Goal: Information Seeking & Learning: Learn about a topic

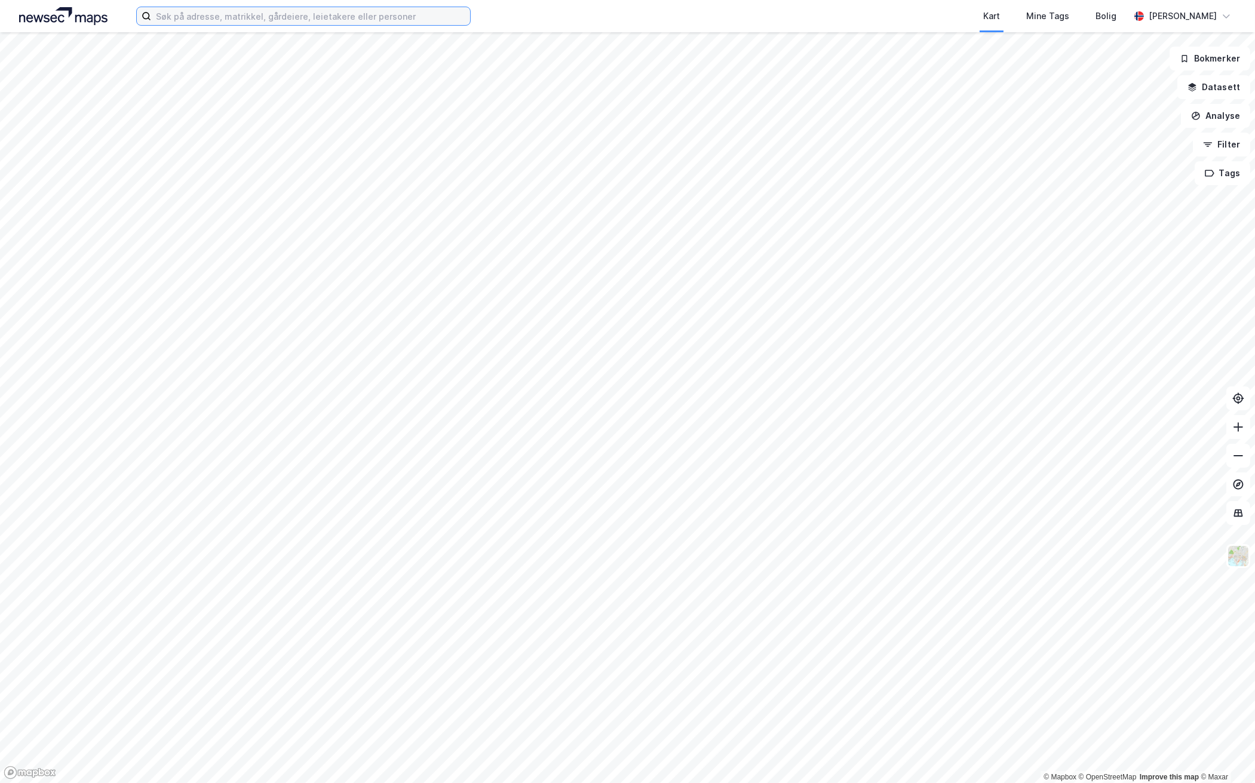
click at [333, 20] on input at bounding box center [310, 16] width 319 height 18
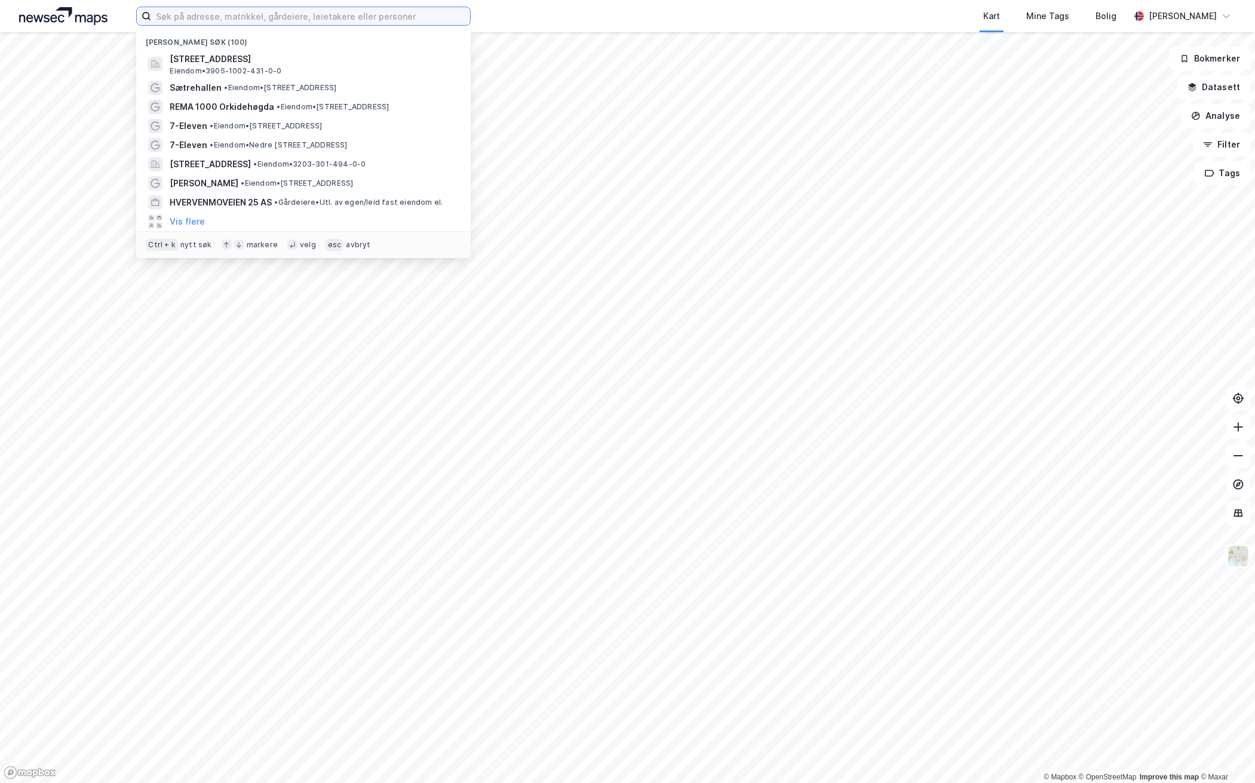
paste input "[PERSON_NAME]"
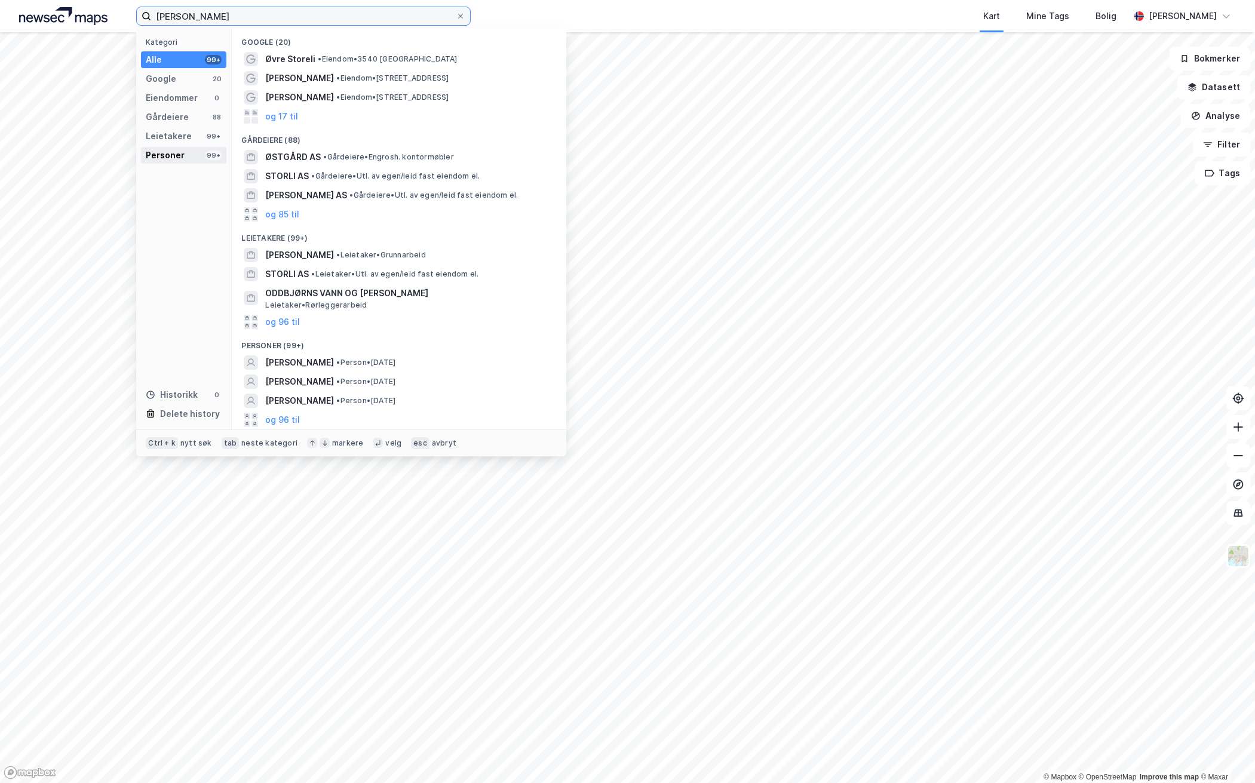
type input "[PERSON_NAME]"
click at [166, 151] on div "Personer" at bounding box center [165, 155] width 39 height 14
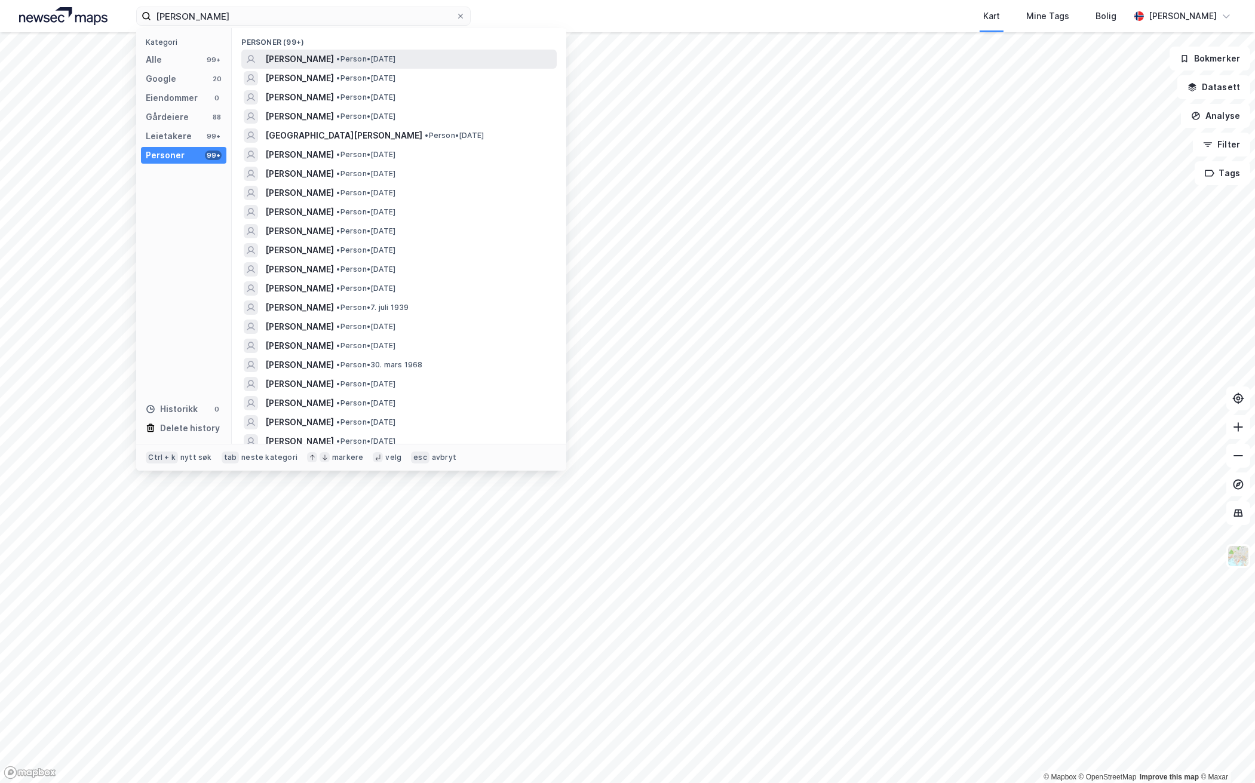
click at [334, 56] on span "[PERSON_NAME]" at bounding box center [299, 59] width 69 height 14
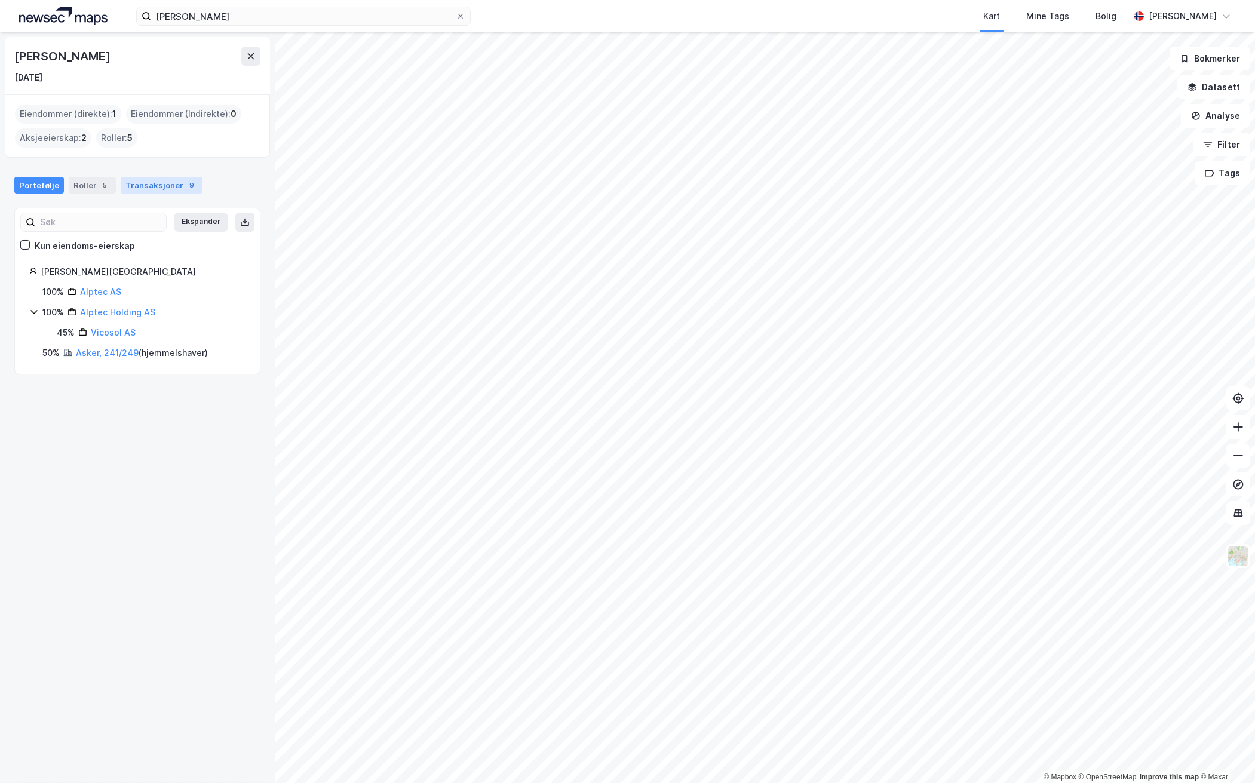
click at [148, 178] on div "Transaksjoner 9" at bounding box center [162, 185] width 82 height 17
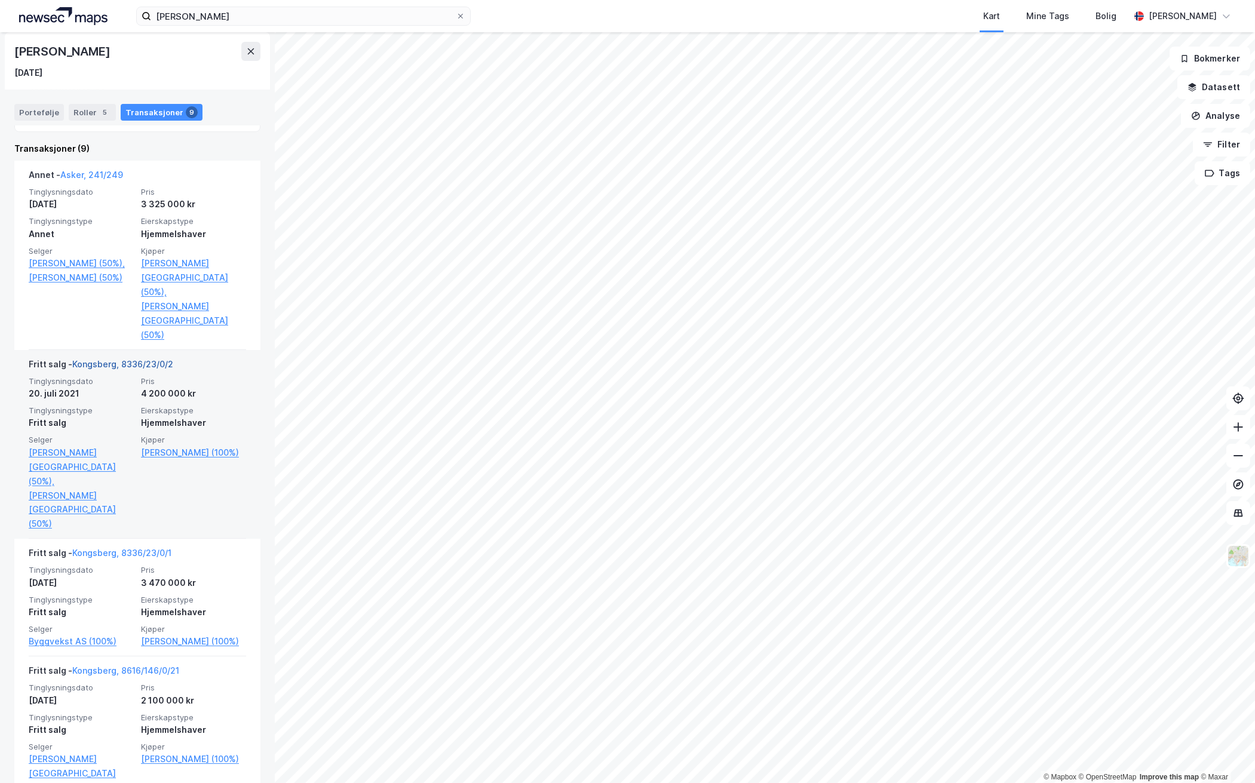
scroll to position [215, 0]
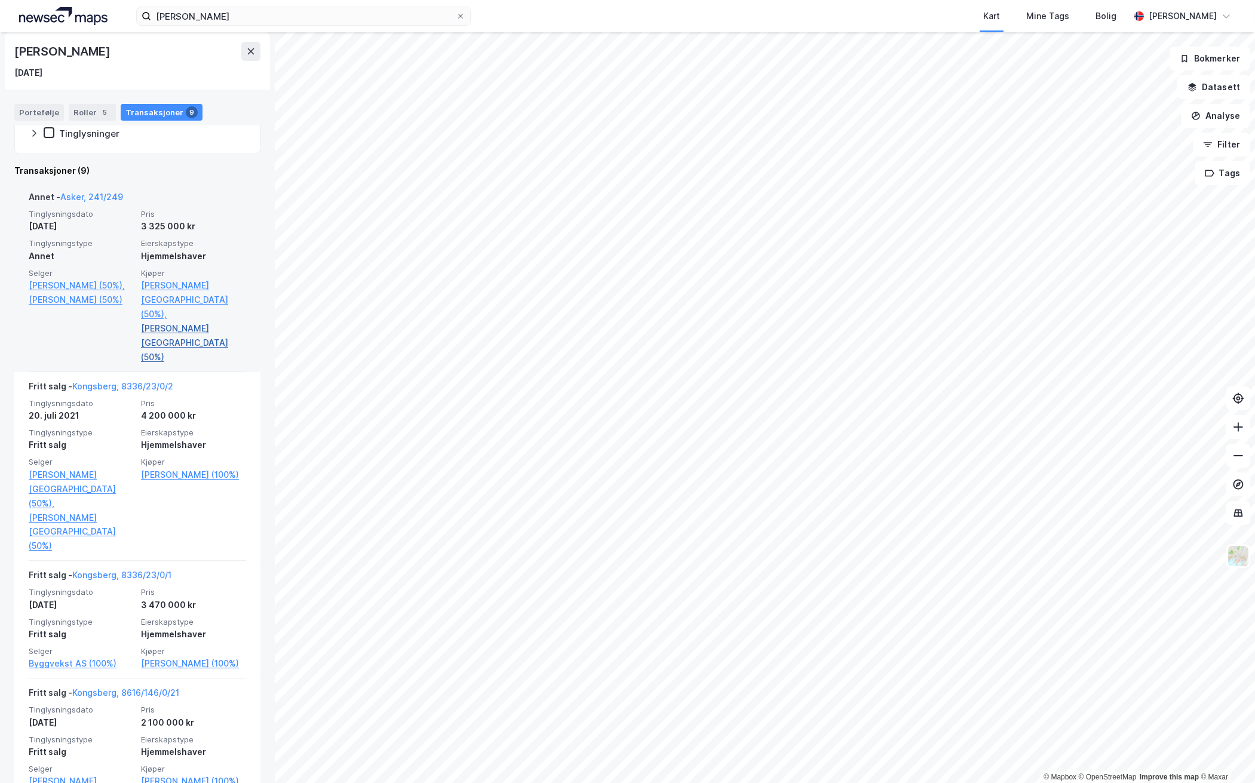
click at [195, 321] on link "[PERSON_NAME][GEOGRAPHIC_DATA] (50%)" at bounding box center [193, 342] width 105 height 43
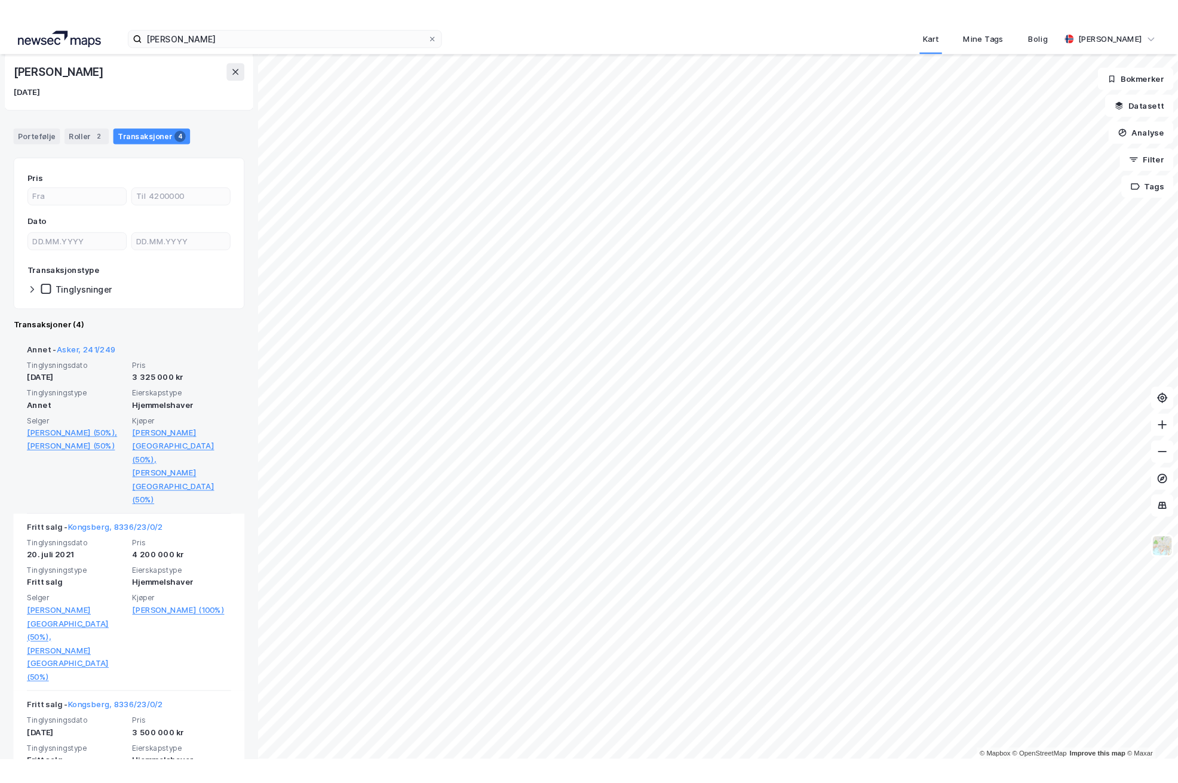
scroll to position [96, 0]
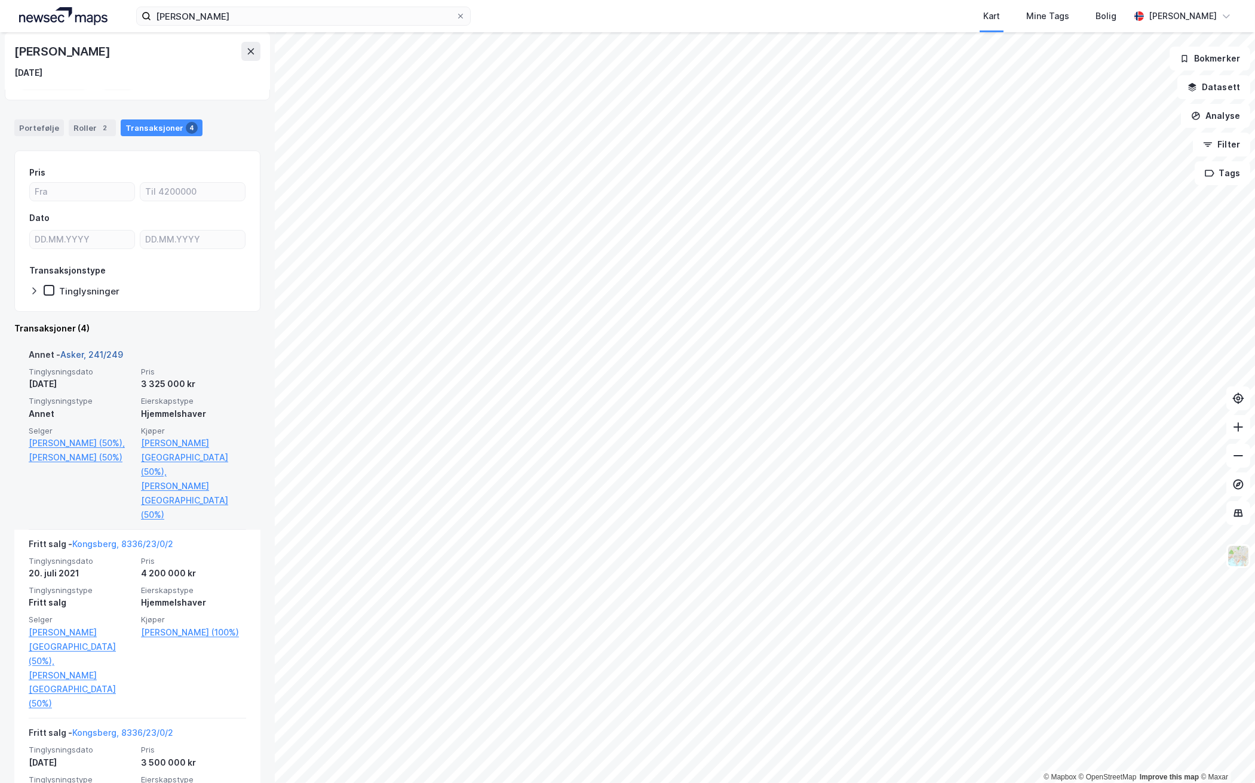
click at [98, 350] on link "Asker, 241/249" at bounding box center [91, 354] width 63 height 10
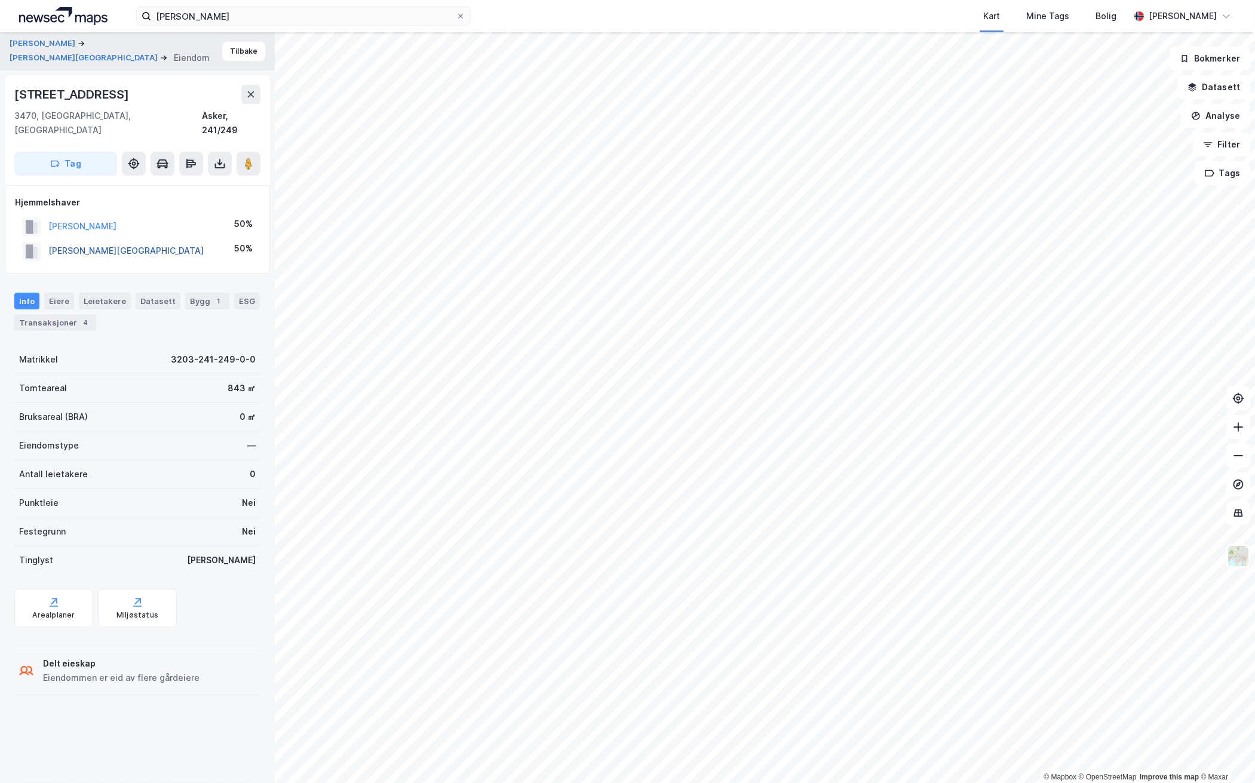
click at [0, 0] on button "[PERSON_NAME][GEOGRAPHIC_DATA]" at bounding box center [0, 0] width 0 height 0
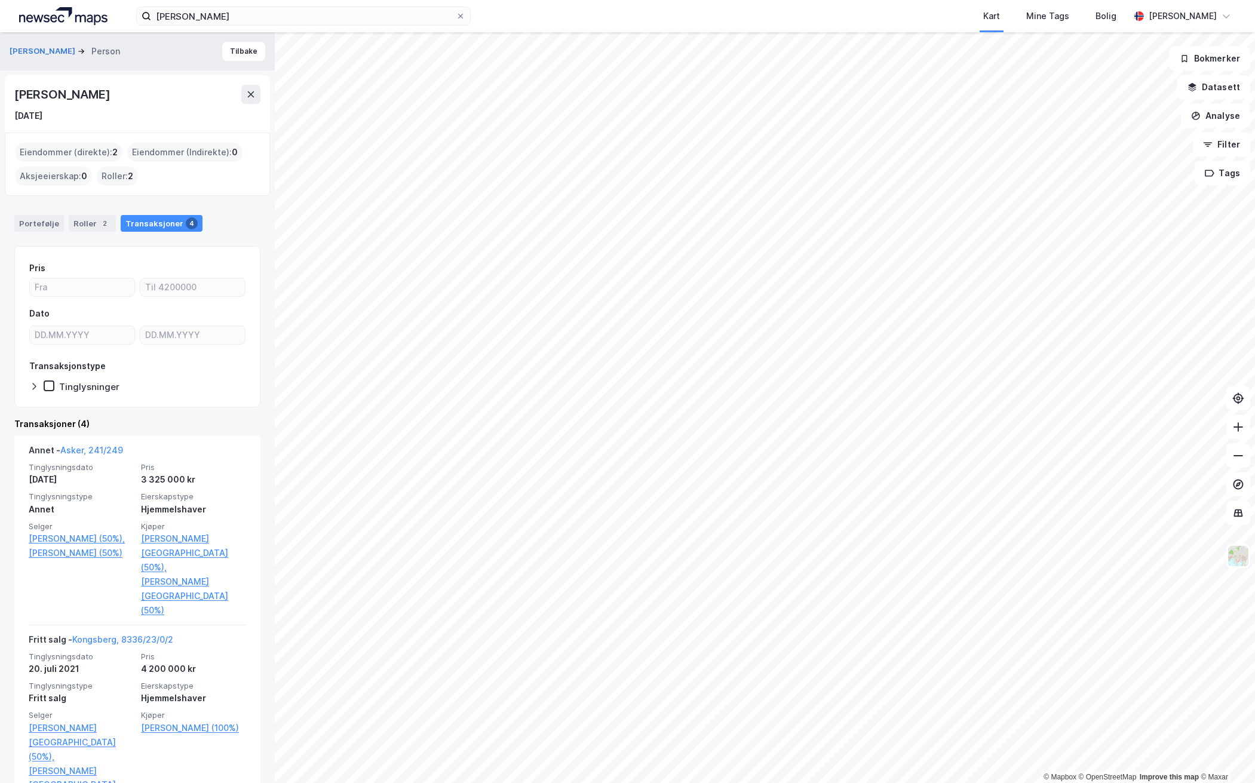
drag, startPoint x: 124, startPoint y: 91, endPoint x: 14, endPoint y: 81, distance: 109.8
click at [14, 81] on div "[PERSON_NAME] [DATE]" at bounding box center [137, 103] width 265 height 57
copy div "[PERSON_NAME][GEOGRAPHIC_DATA]"
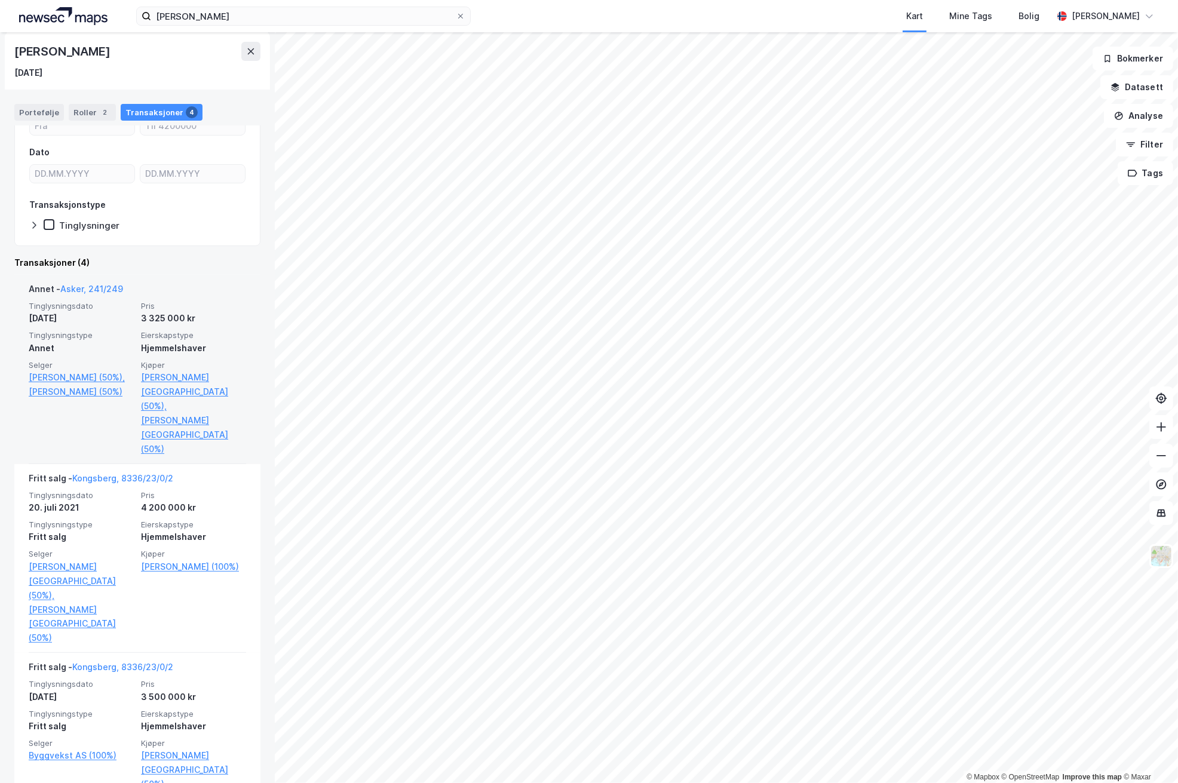
scroll to position [66, 0]
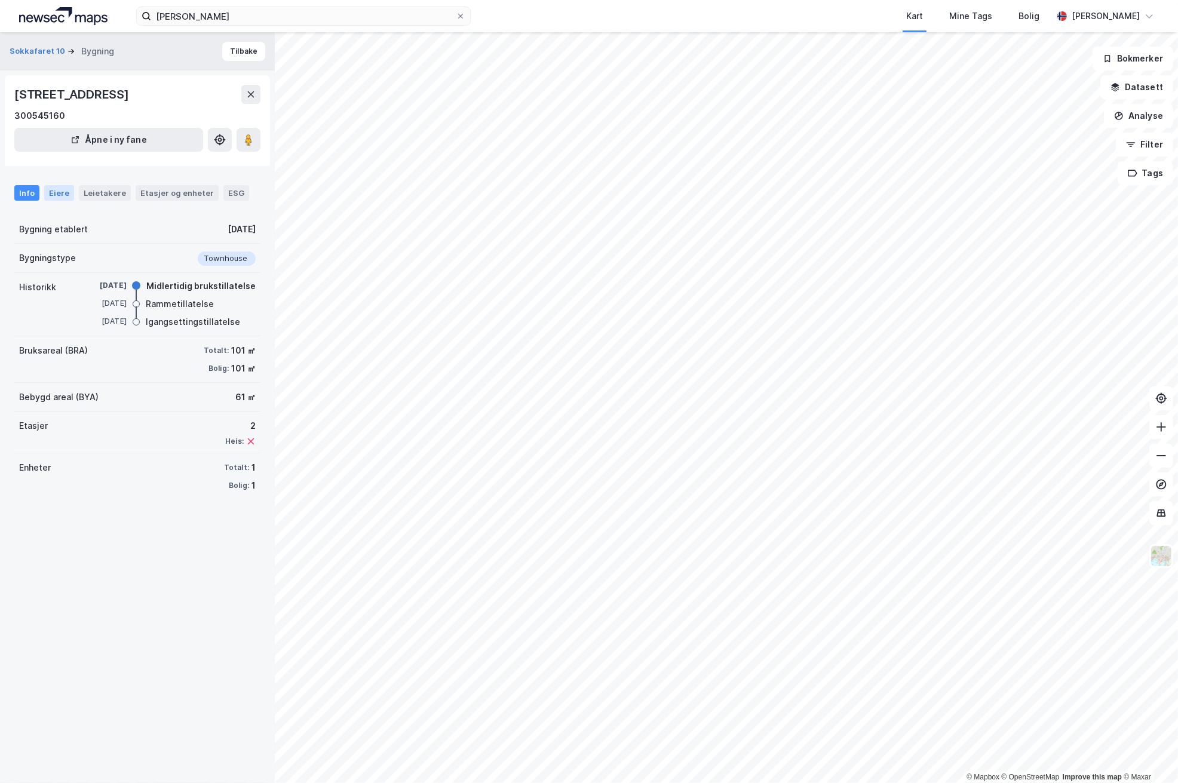
click at [57, 190] on div "Eiere" at bounding box center [59, 193] width 30 height 16
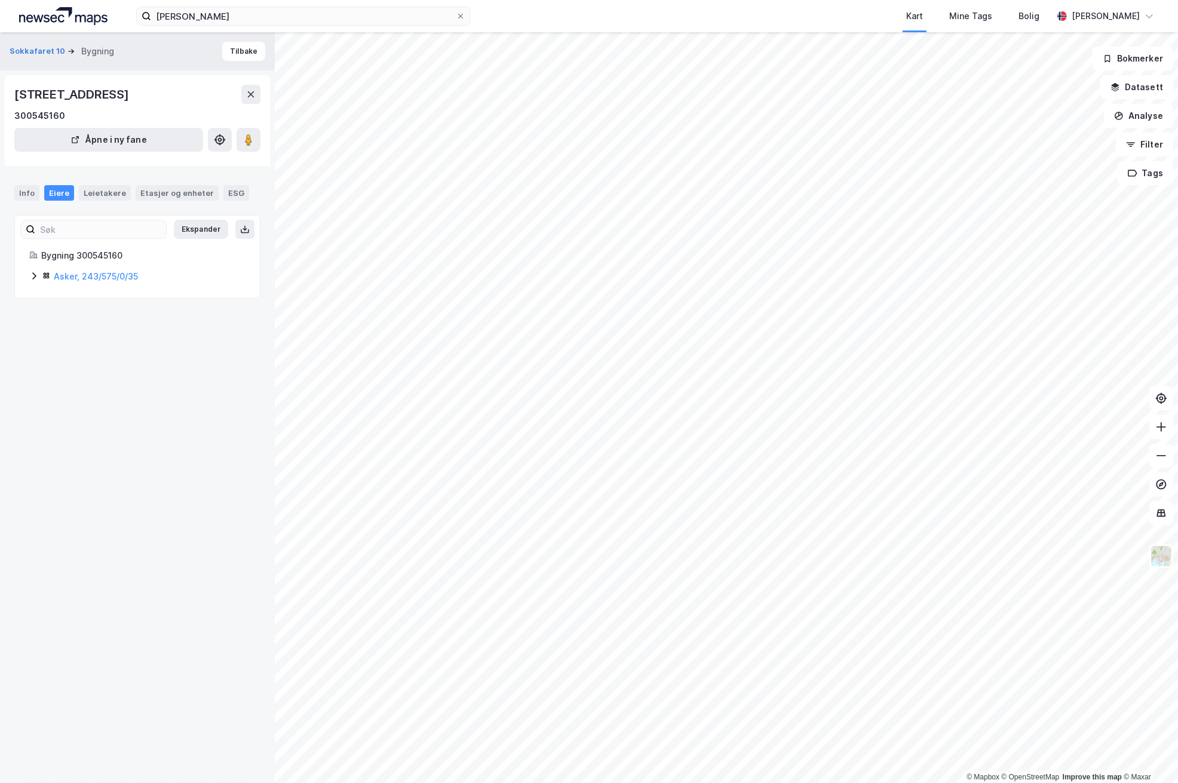
click at [33, 277] on icon at bounding box center [34, 276] width 10 height 10
click at [96, 194] on div "Leietakere" at bounding box center [105, 193] width 52 height 16
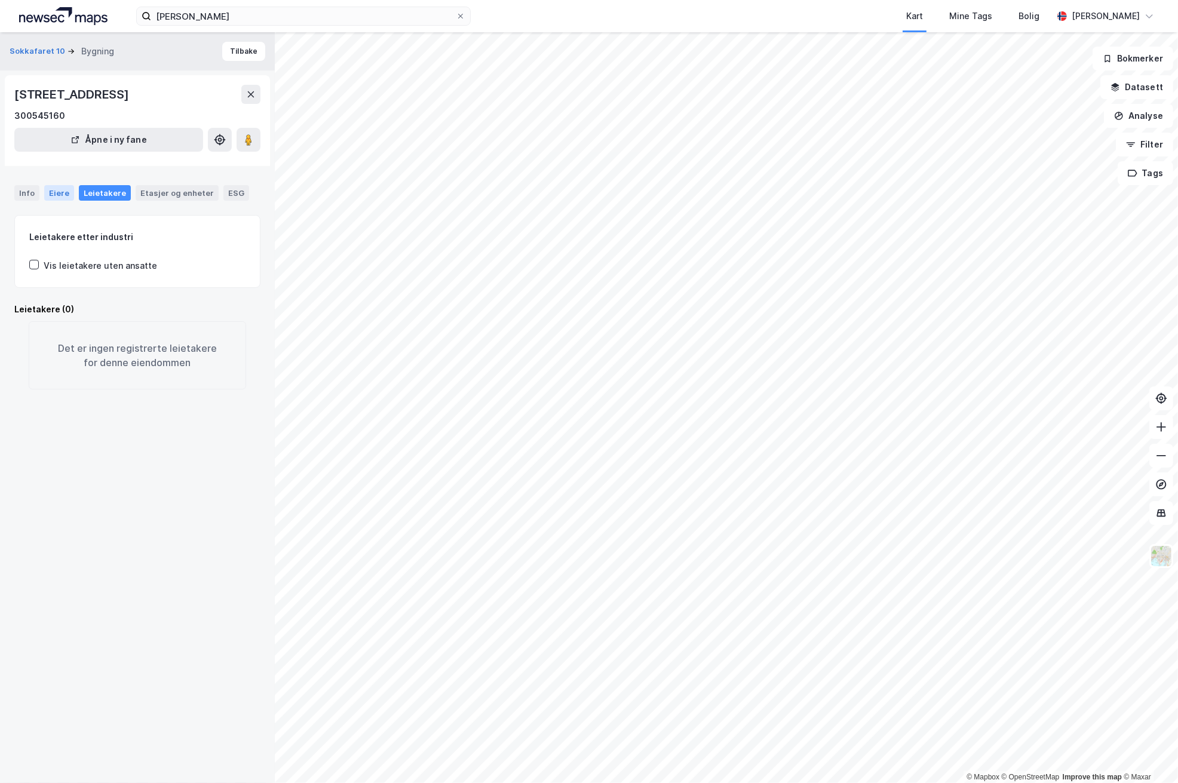
click at [55, 192] on div "Eiere" at bounding box center [59, 193] width 30 height 16
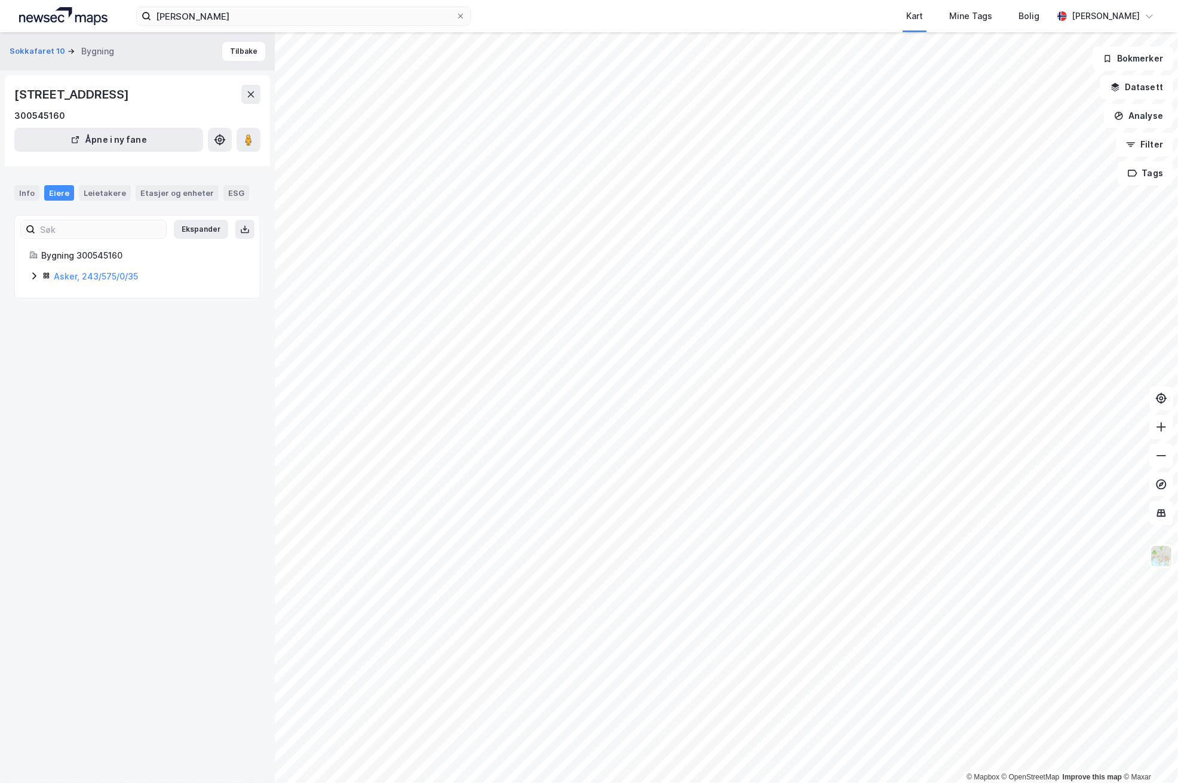
click at [34, 275] on icon at bounding box center [34, 275] width 4 height 7
click at [34, 276] on icon at bounding box center [34, 276] width 10 height 10
